Goal: Answer question/provide support: Participate in discussion

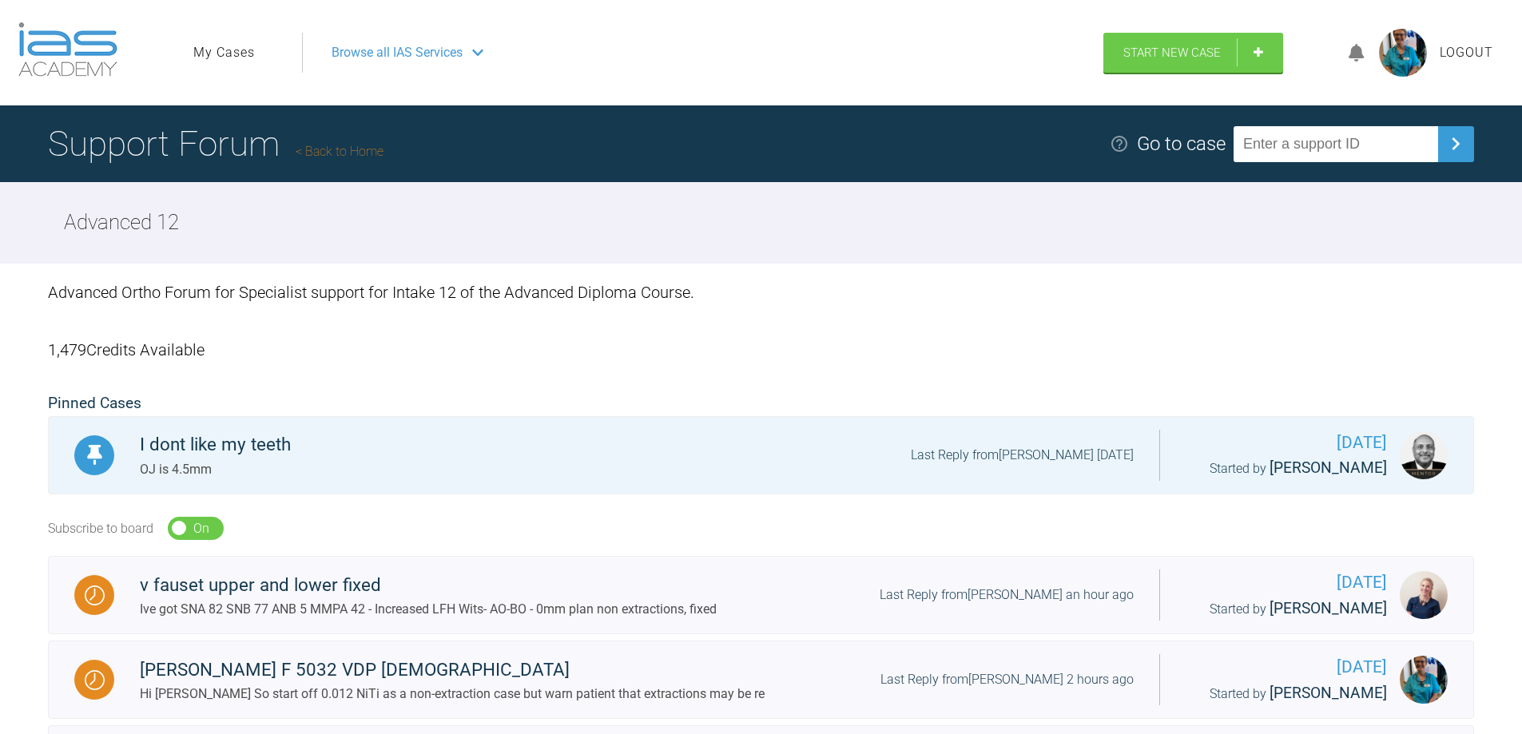
click at [425, 51] on span "Browse all IAS Services" at bounding box center [397, 52] width 131 height 21
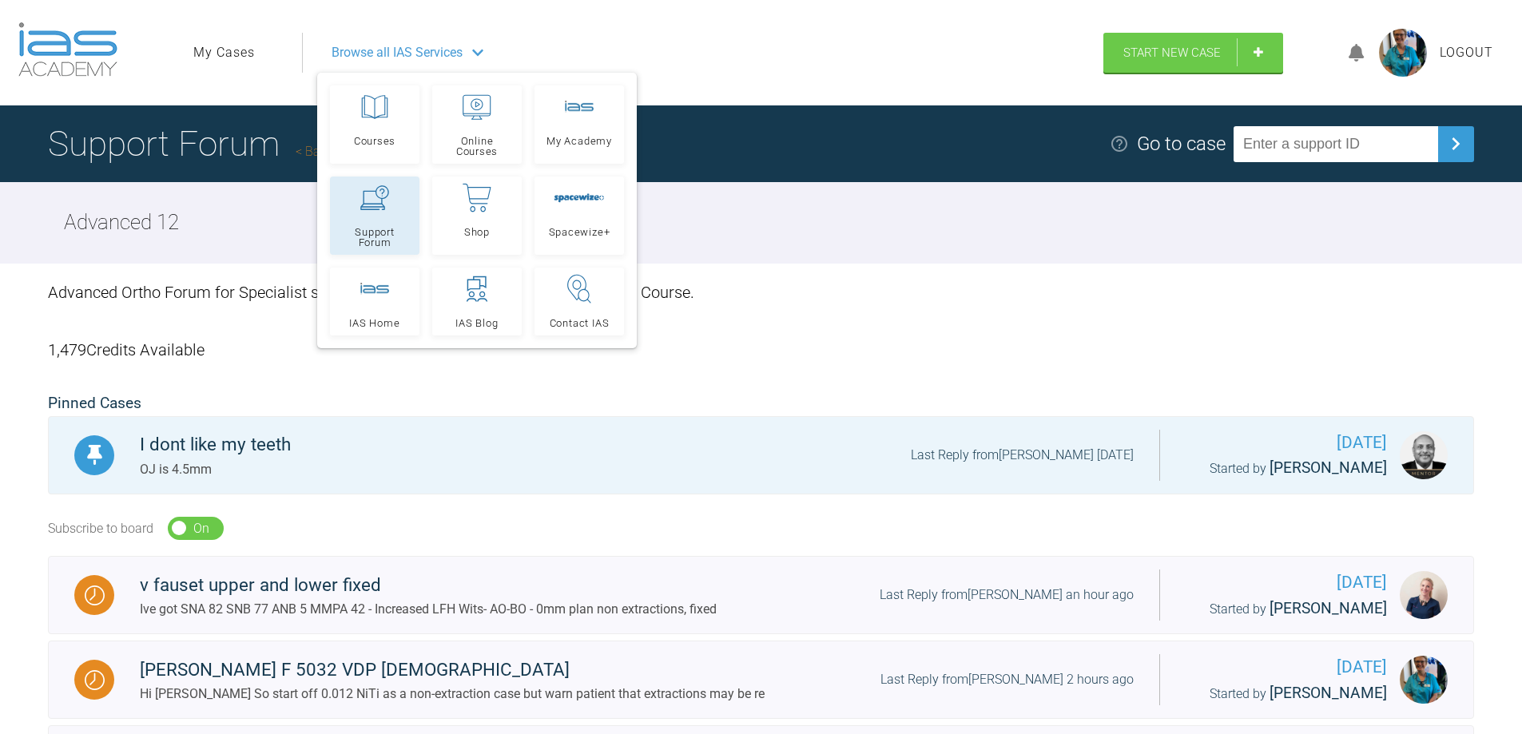
click at [368, 239] on span "Support Forum" at bounding box center [374, 237] width 75 height 21
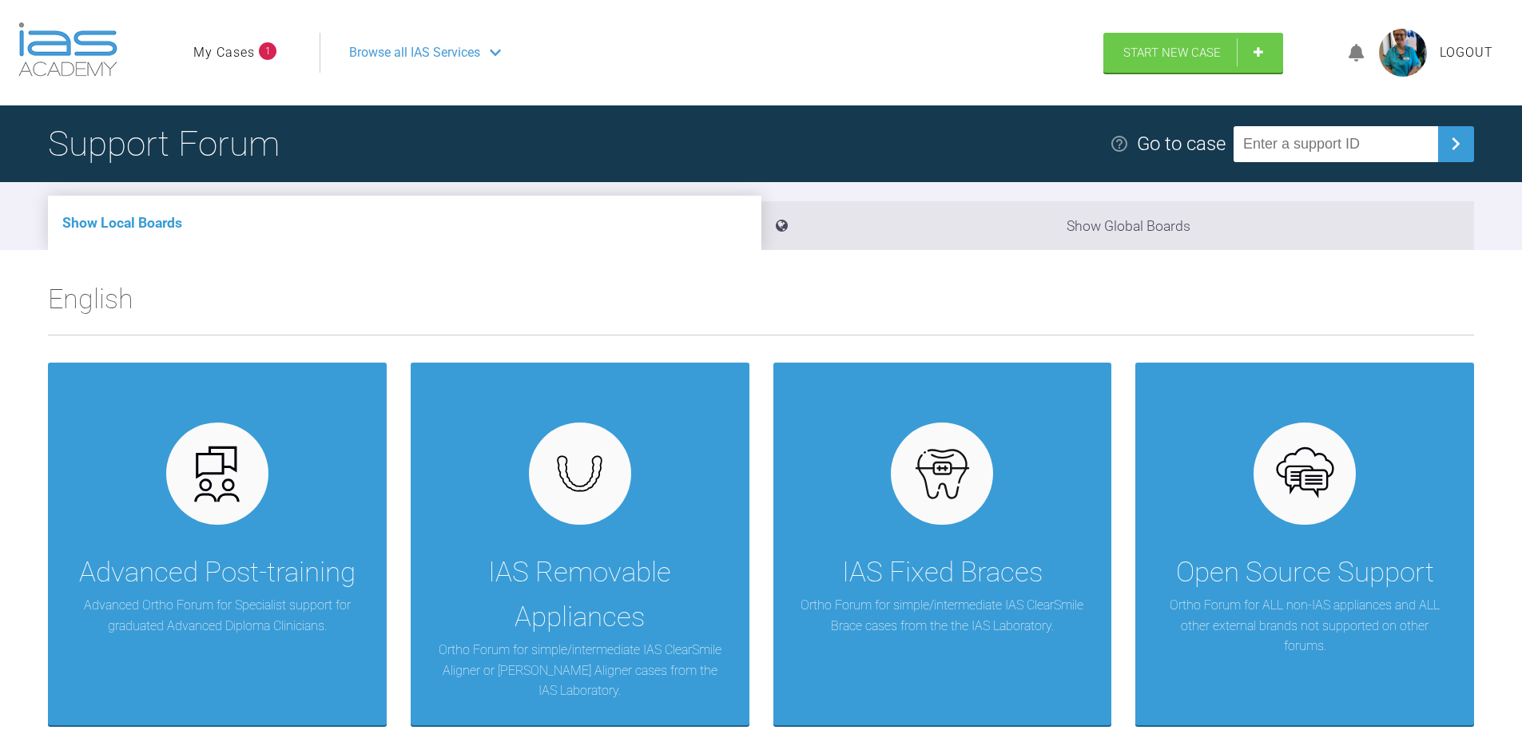
click at [424, 46] on span "Browse all IAS Services" at bounding box center [414, 52] width 131 height 21
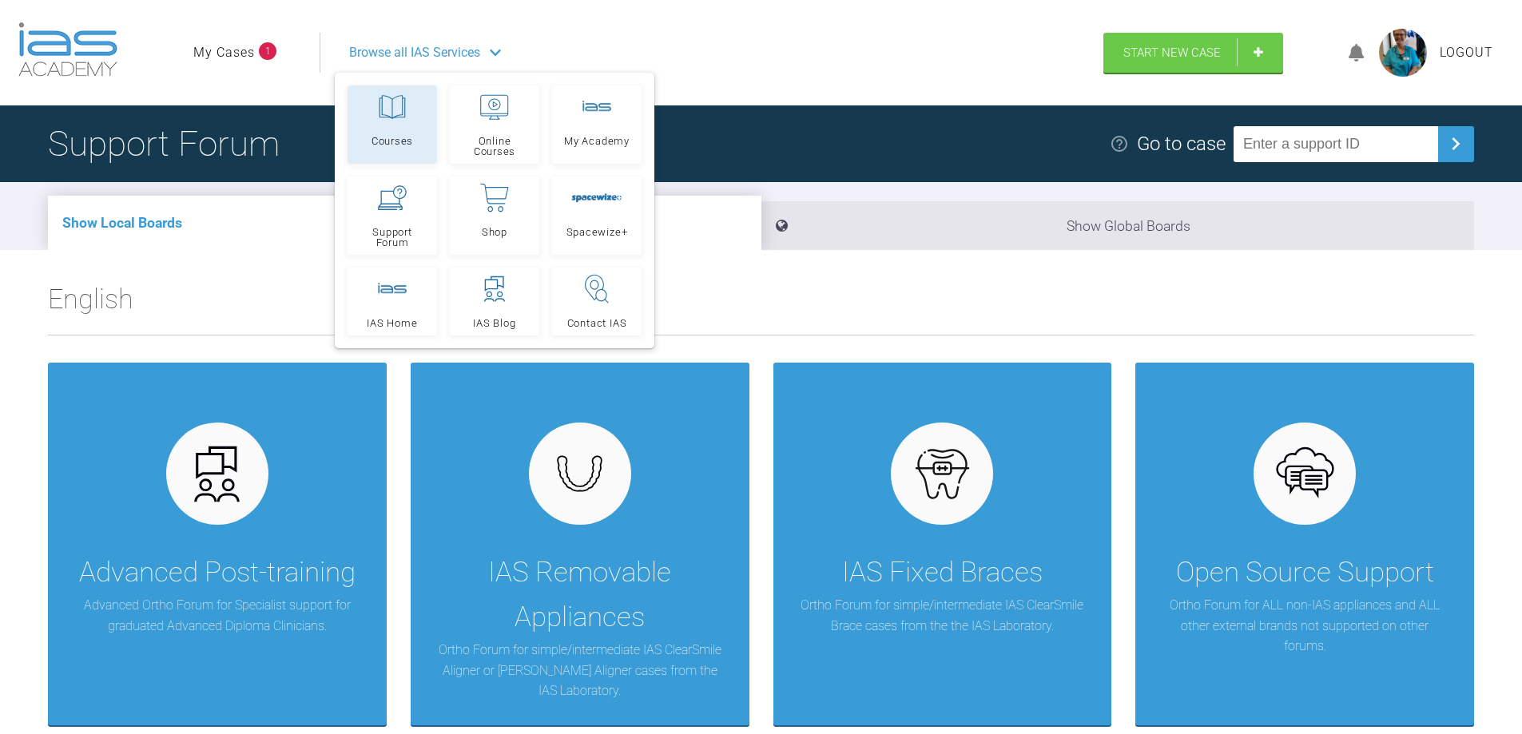
click at [397, 137] on span "Courses" at bounding box center [393, 141] width 42 height 10
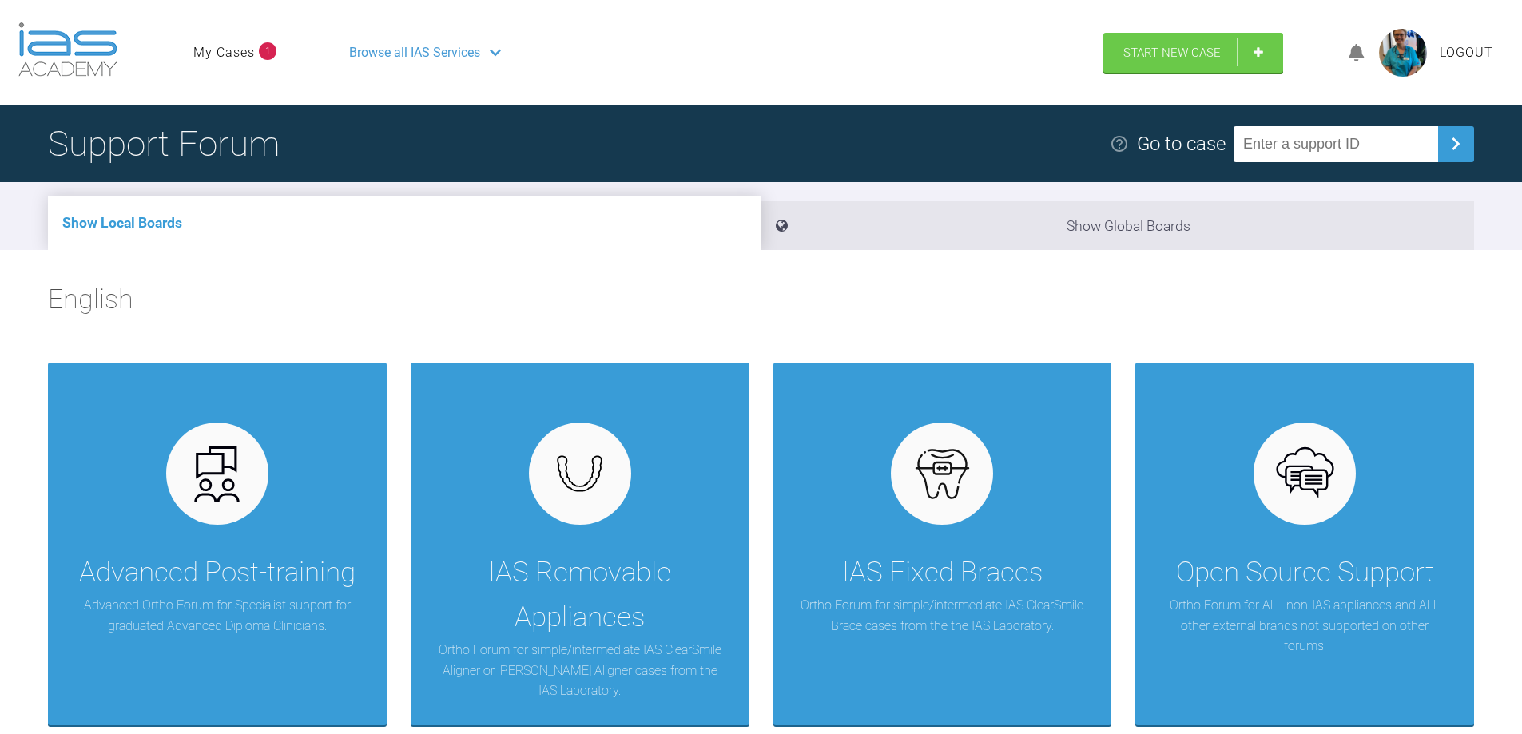
click at [229, 48] on link "My Cases" at bounding box center [224, 52] width 62 height 21
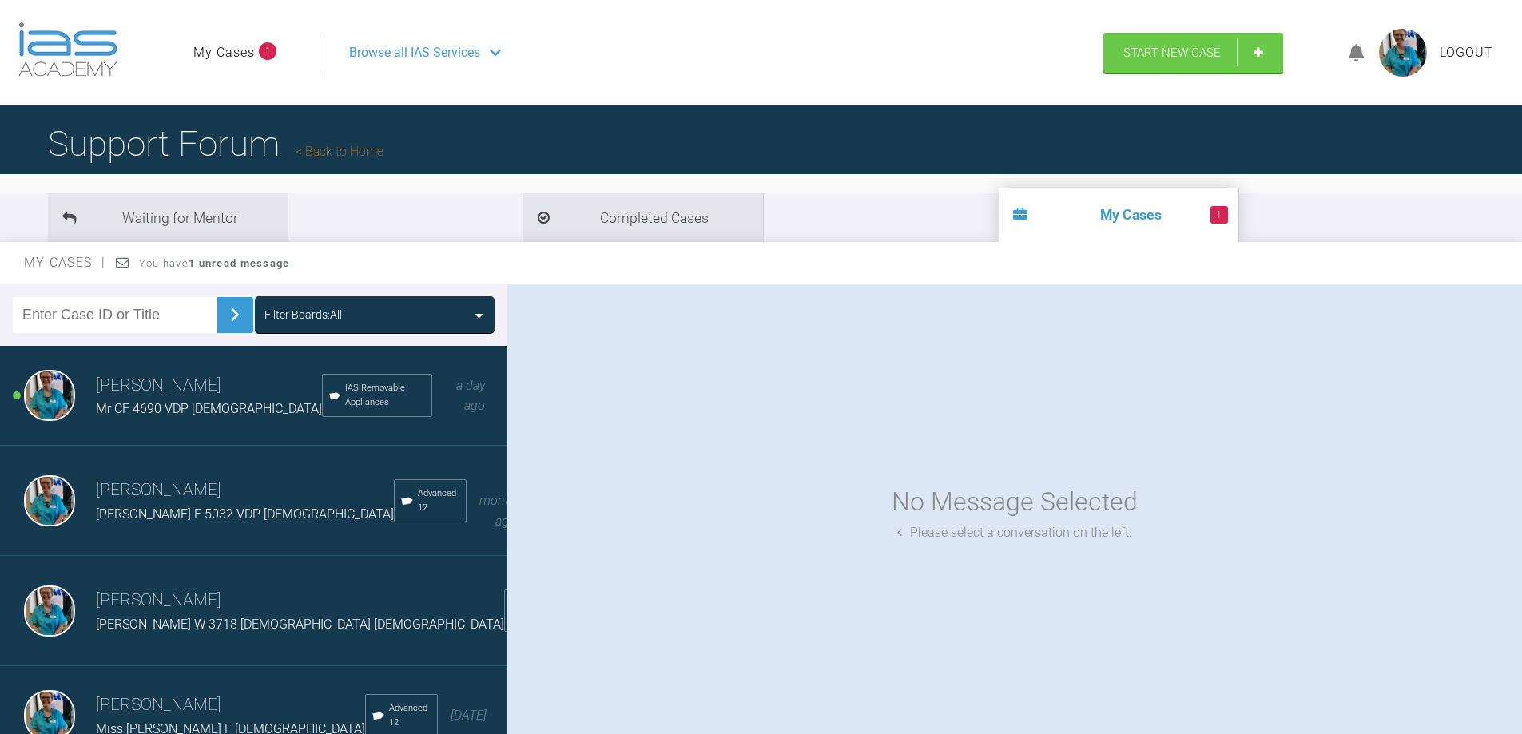
click at [38, 384] on img at bounding box center [49, 395] width 51 height 51
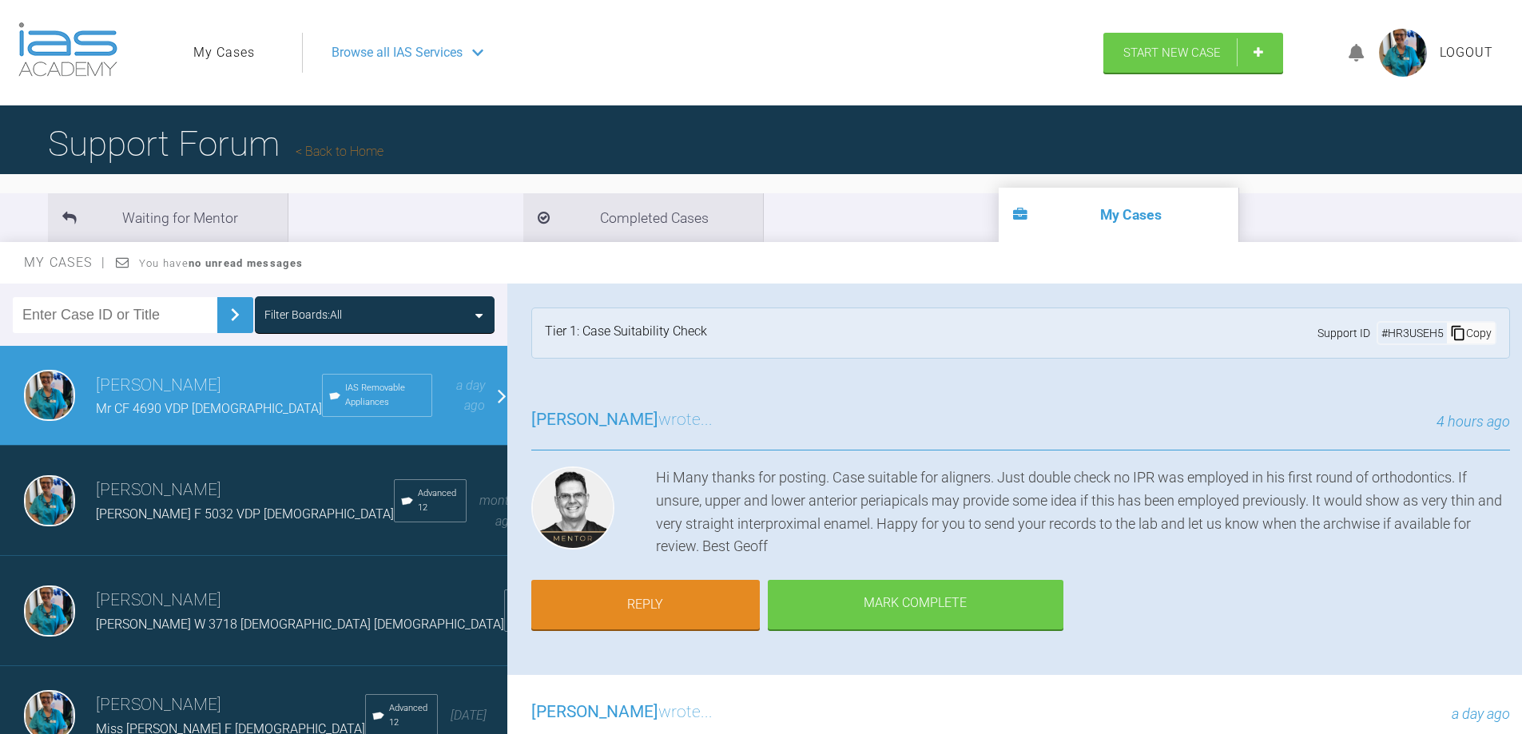
click at [38, 384] on img at bounding box center [49, 395] width 51 height 51
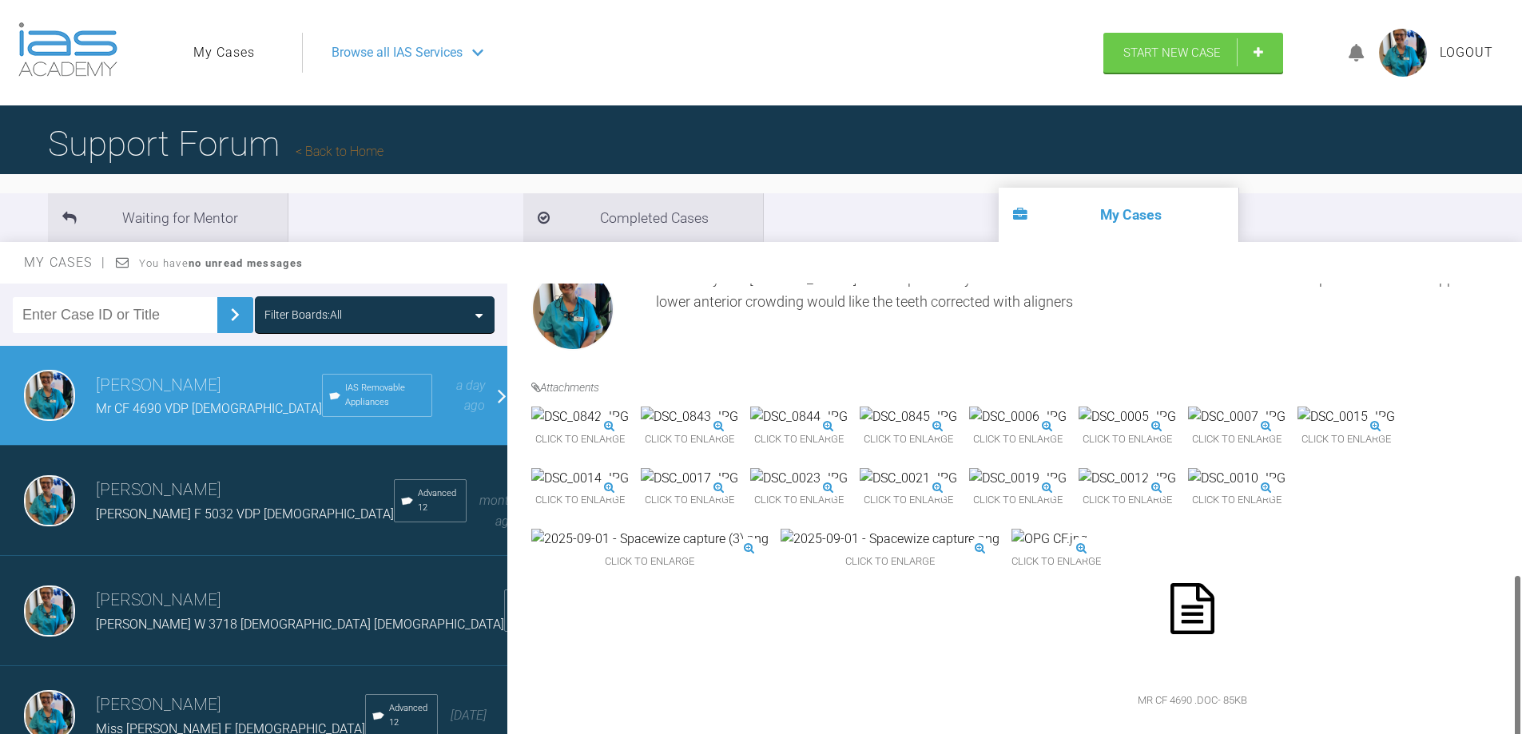
scroll to position [798, 0]
click at [416, 46] on span "Browse all IAS Services" at bounding box center [397, 52] width 131 height 21
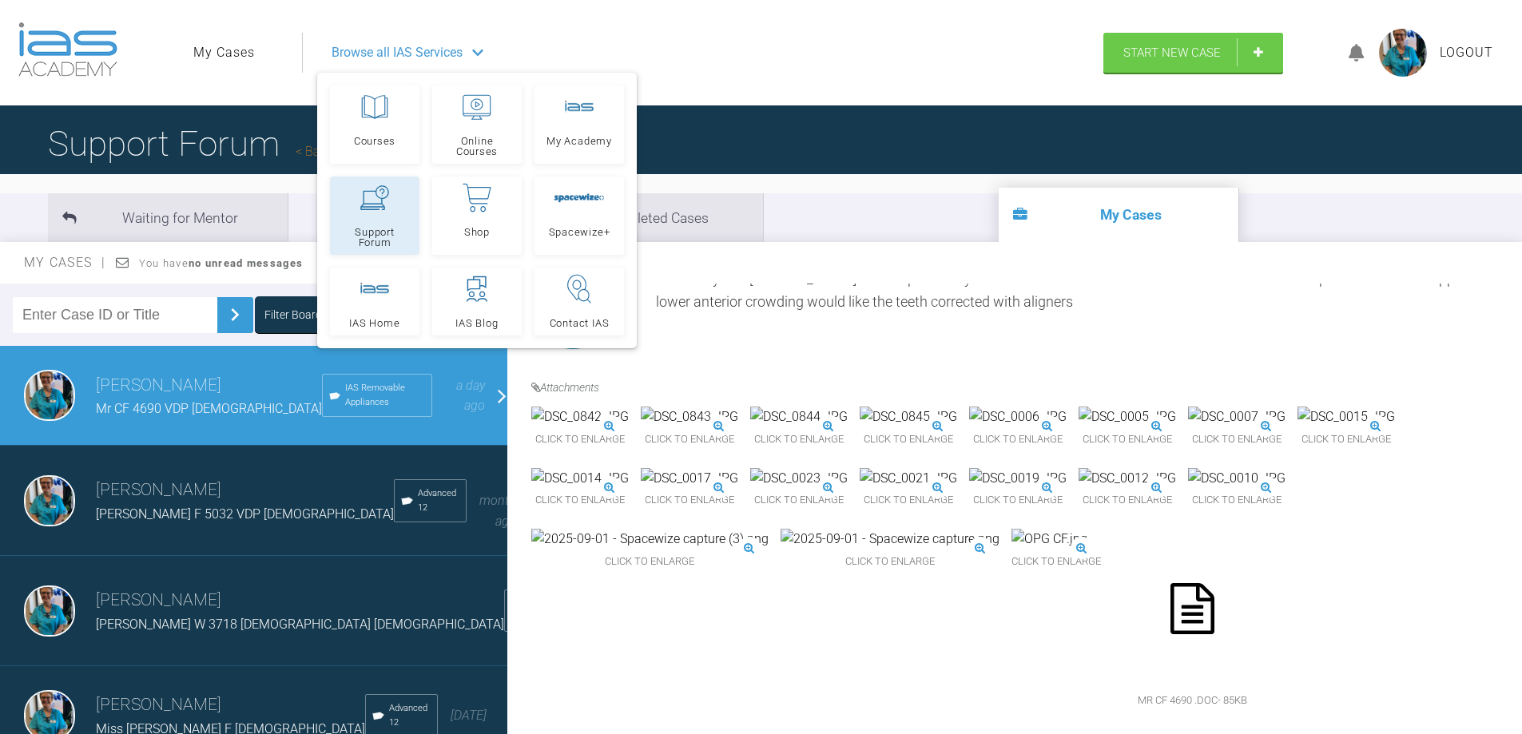
click at [373, 239] on span "Support Forum" at bounding box center [374, 237] width 75 height 21
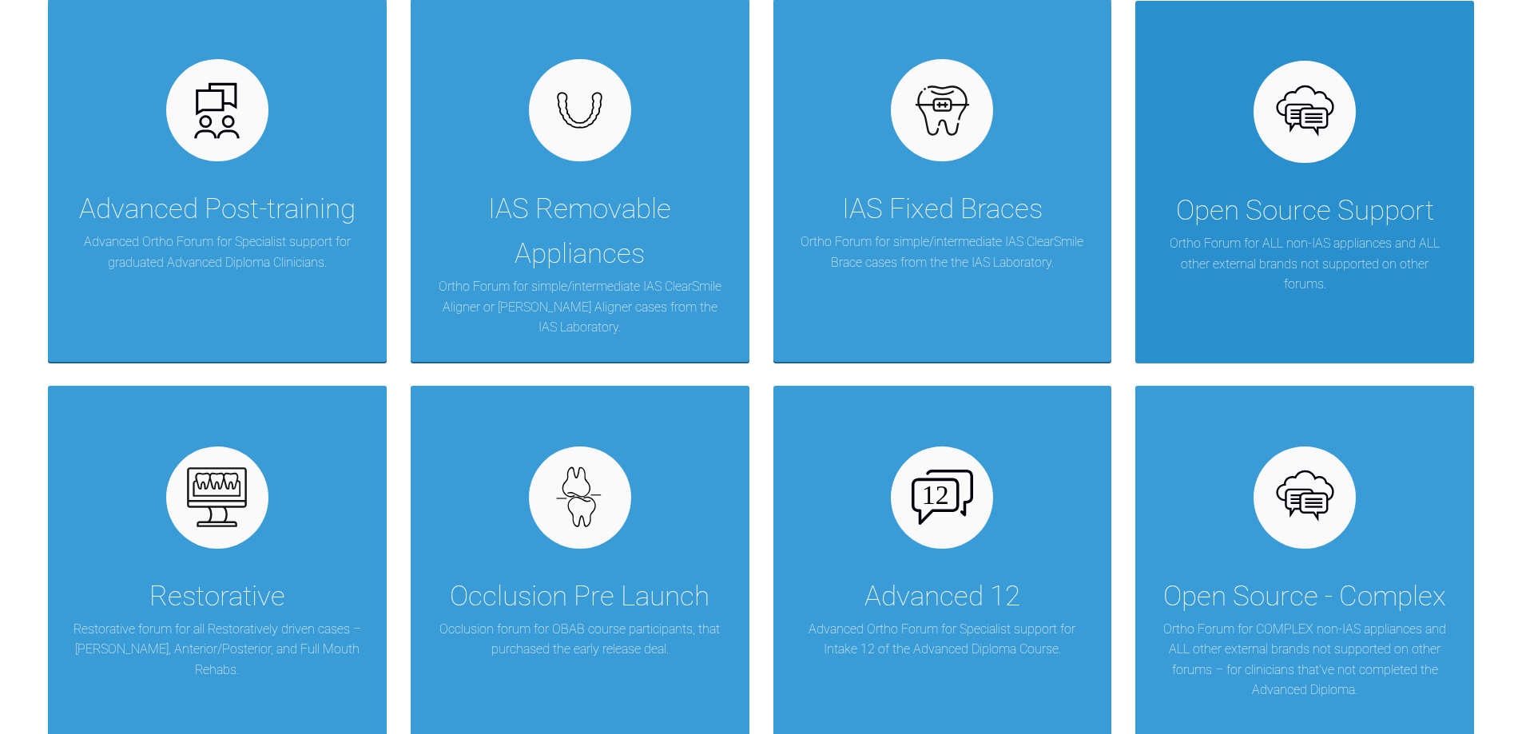
scroll to position [479, 0]
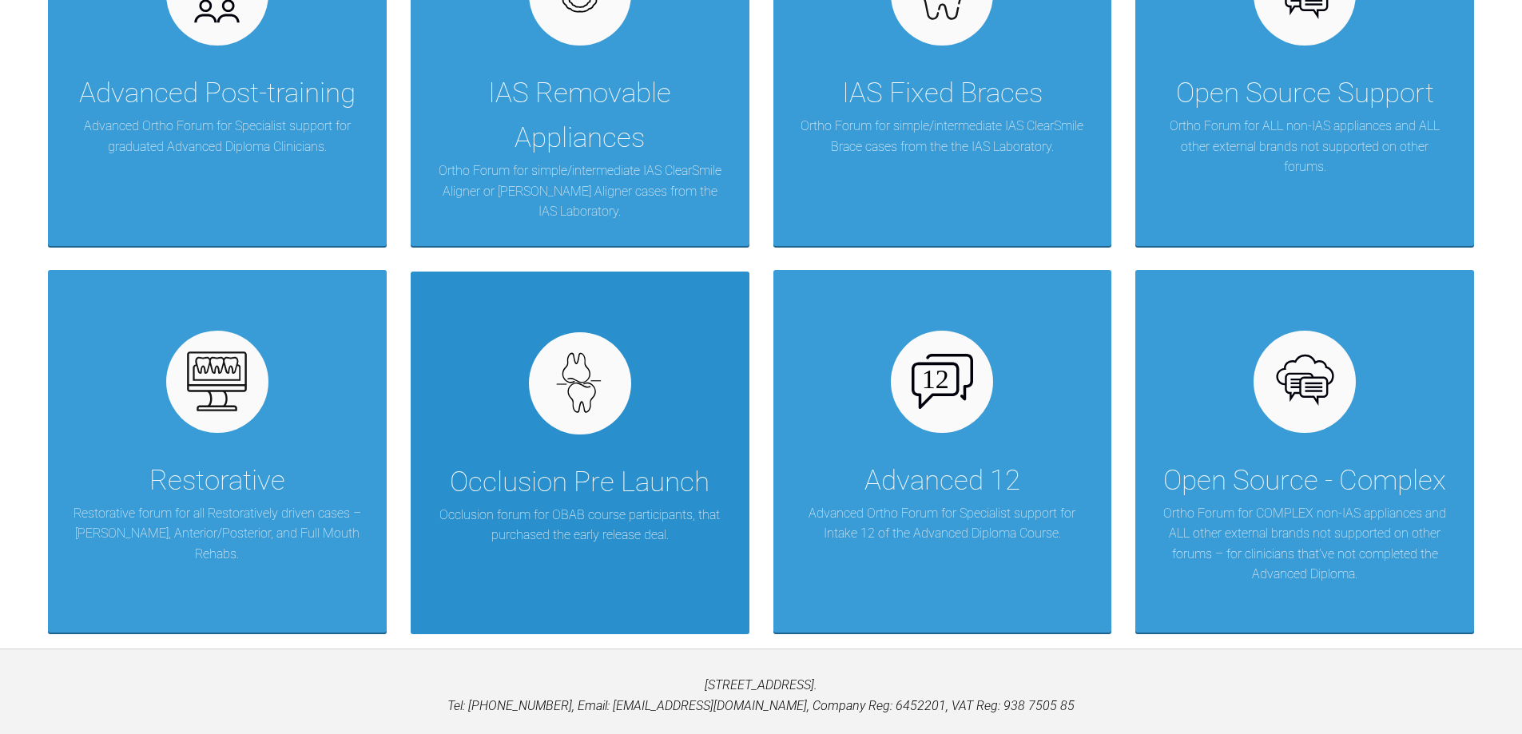
click at [603, 379] on img at bounding box center [580, 383] width 62 height 62
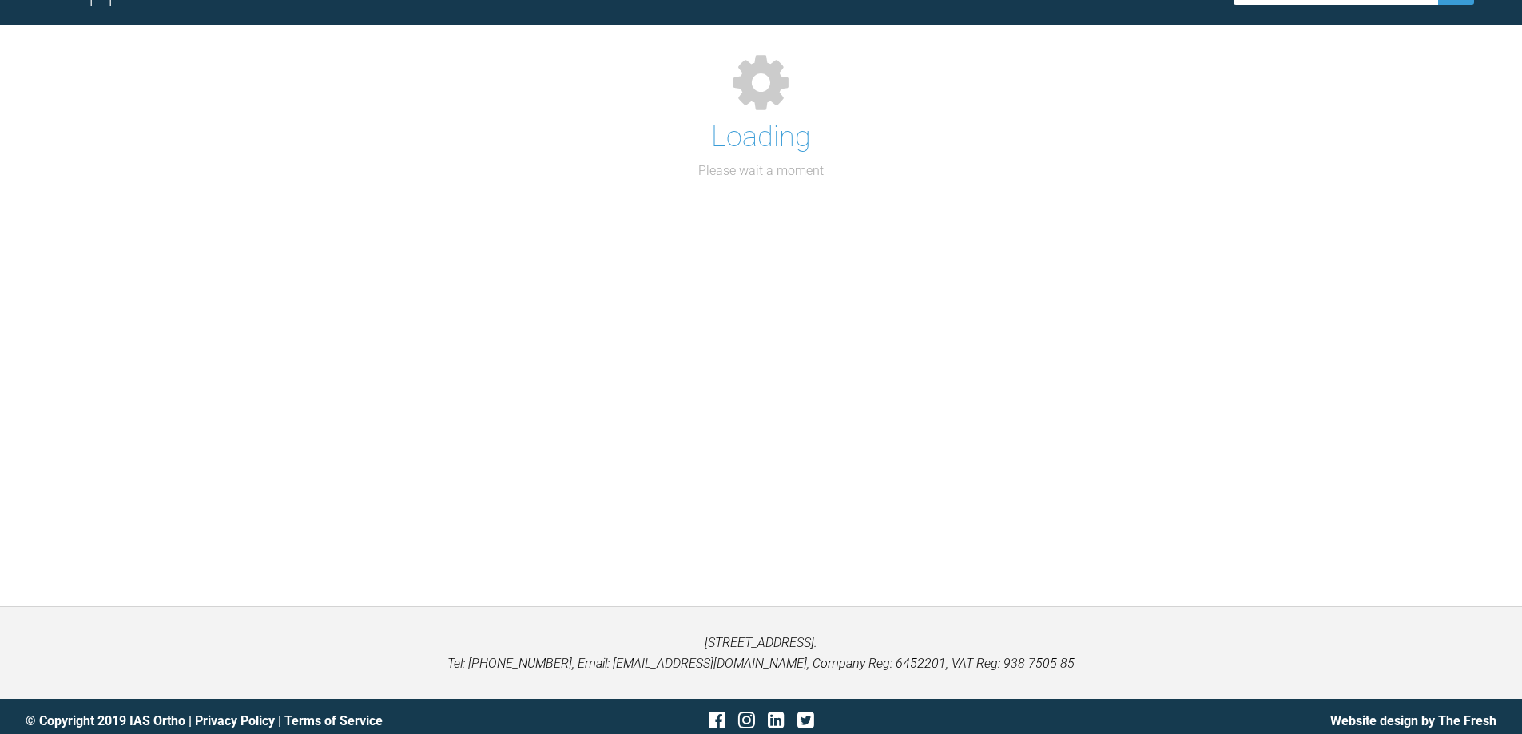
click at [603, 379] on div "Support Forum Back to Home Go to case Loading Please wait a moment" at bounding box center [761, 277] width 1522 height 658
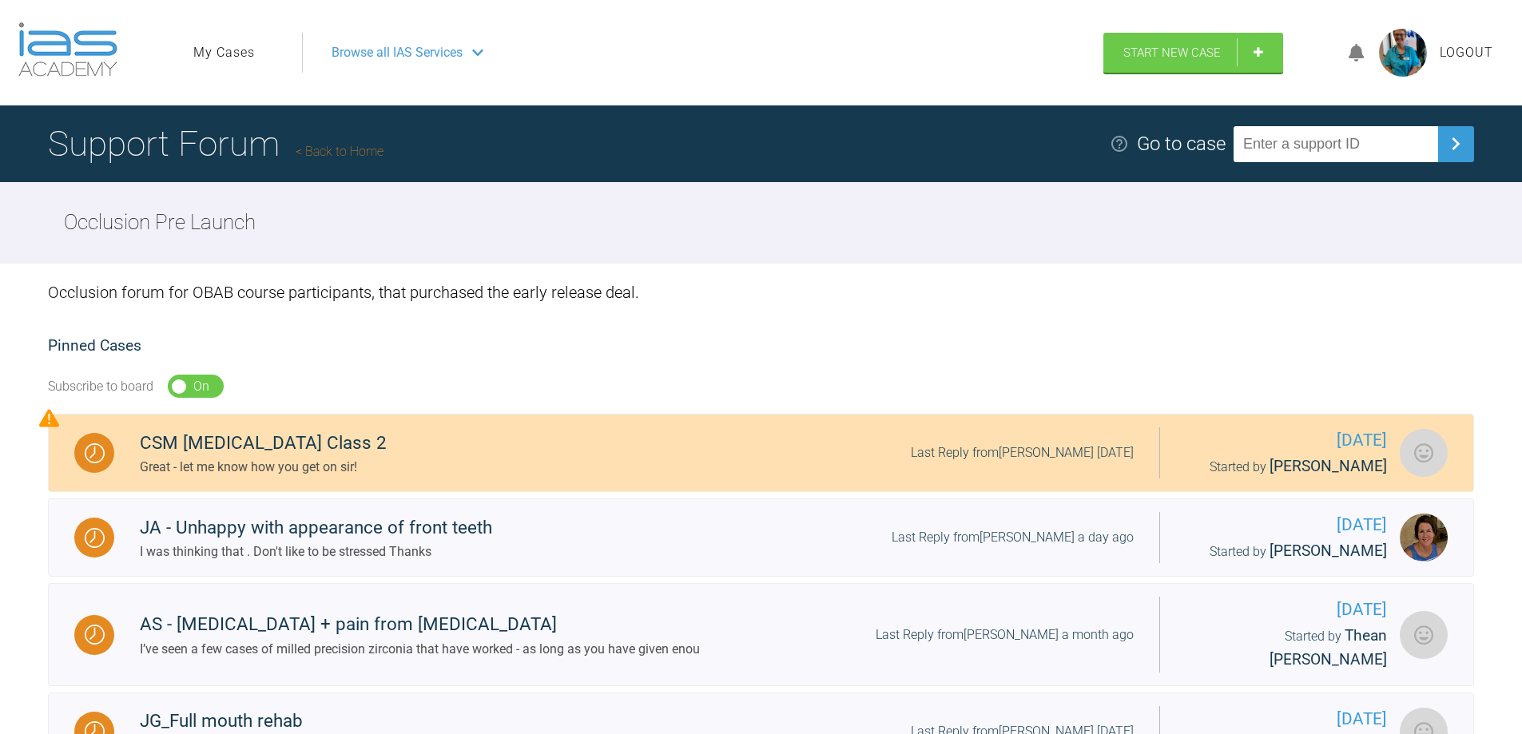
click at [197, 443] on div "CSM [MEDICAL_DATA] Class 2" at bounding box center [263, 443] width 247 height 29
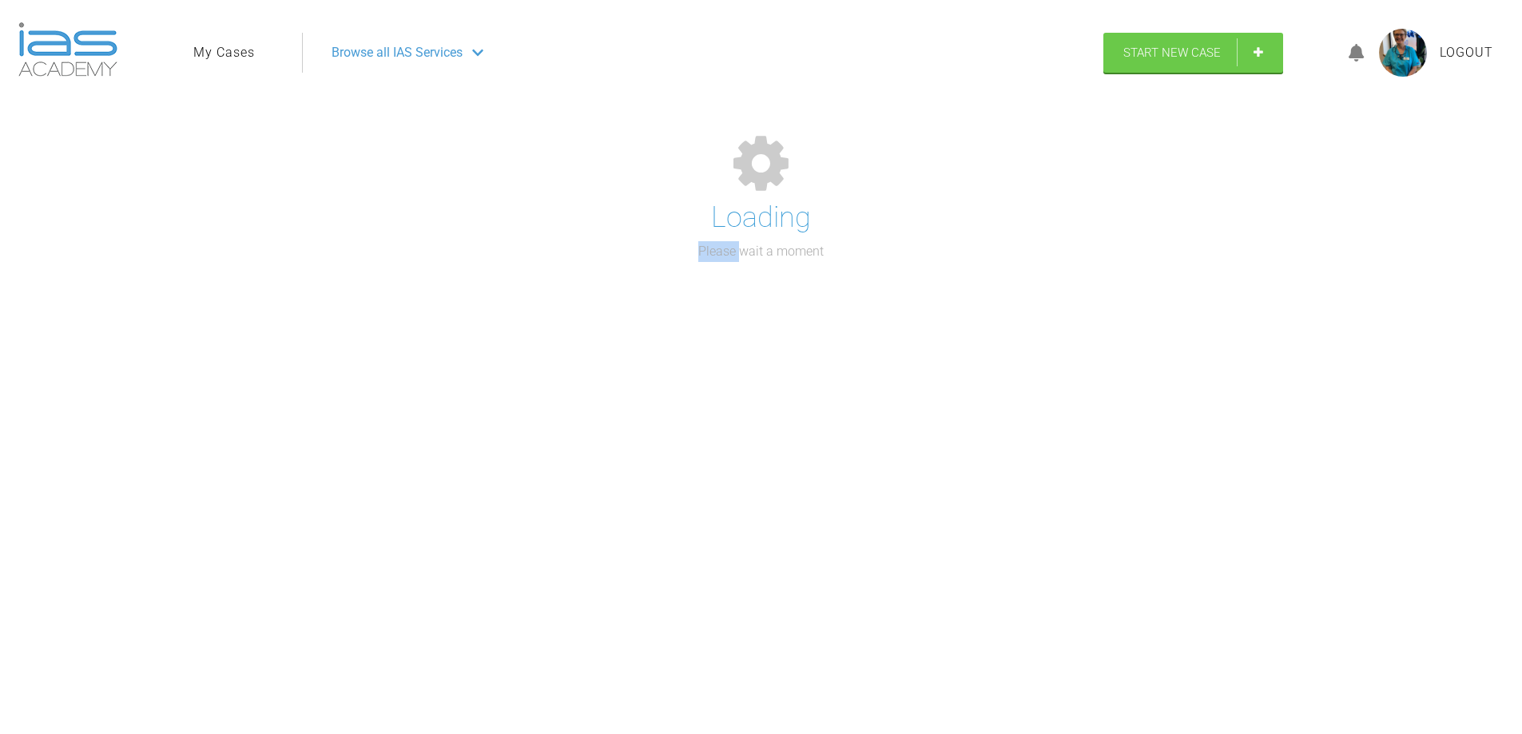
click at [197, 443] on div "Loading Please wait a moment" at bounding box center [761, 434] width 1522 height 658
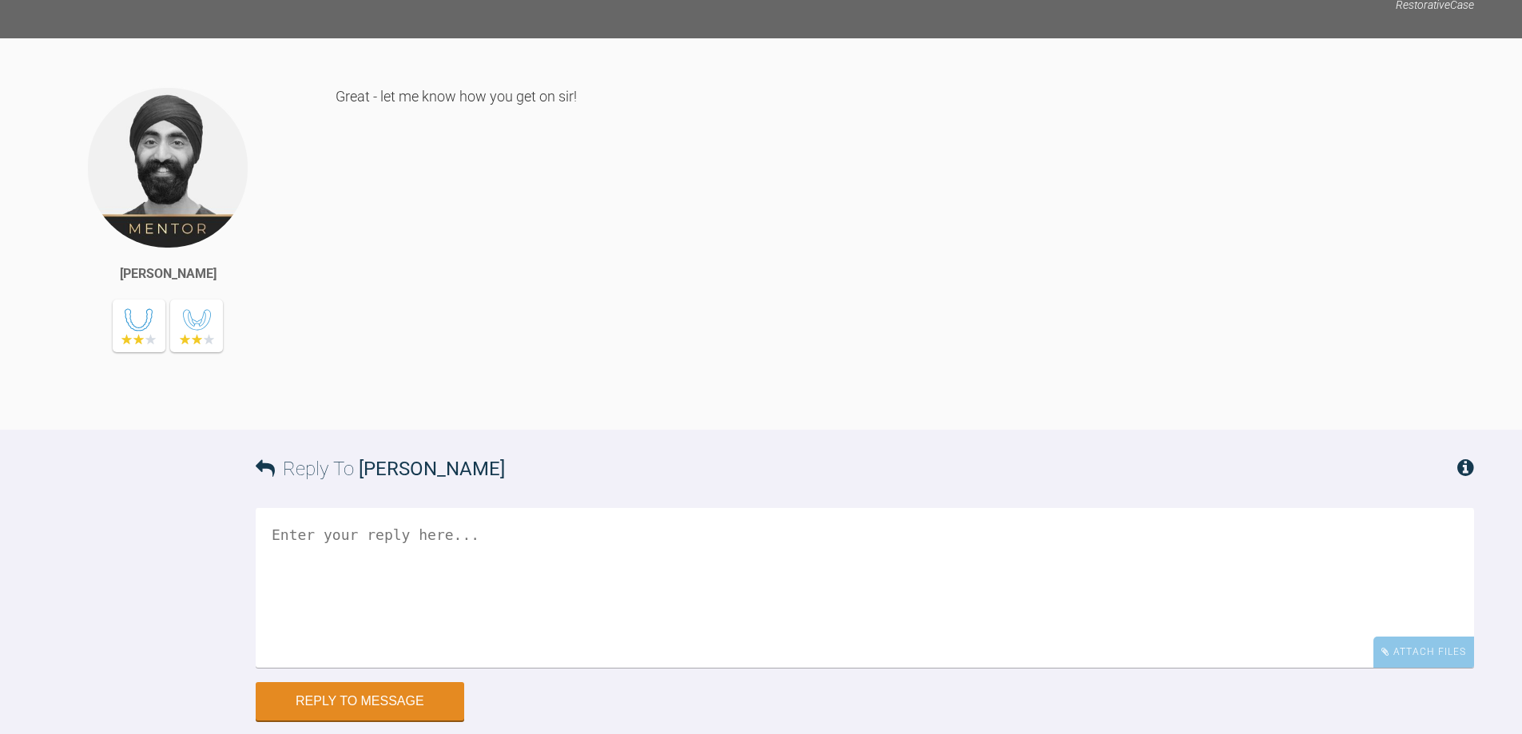
scroll to position [4155, 0]
